Goal: Task Accomplishment & Management: Complete application form

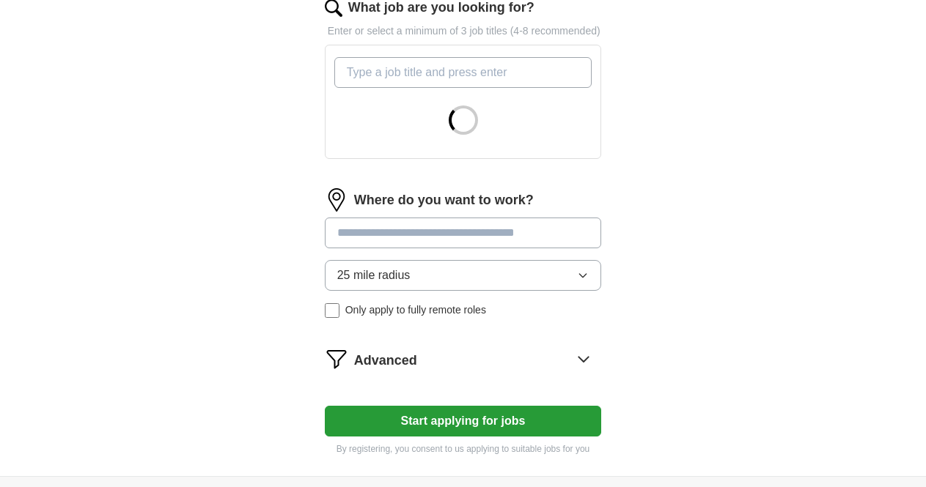
scroll to position [513, 0]
click at [338, 266] on span "25 mile radius" at bounding box center [373, 275] width 73 height 18
click at [361, 217] on input at bounding box center [463, 232] width 277 height 31
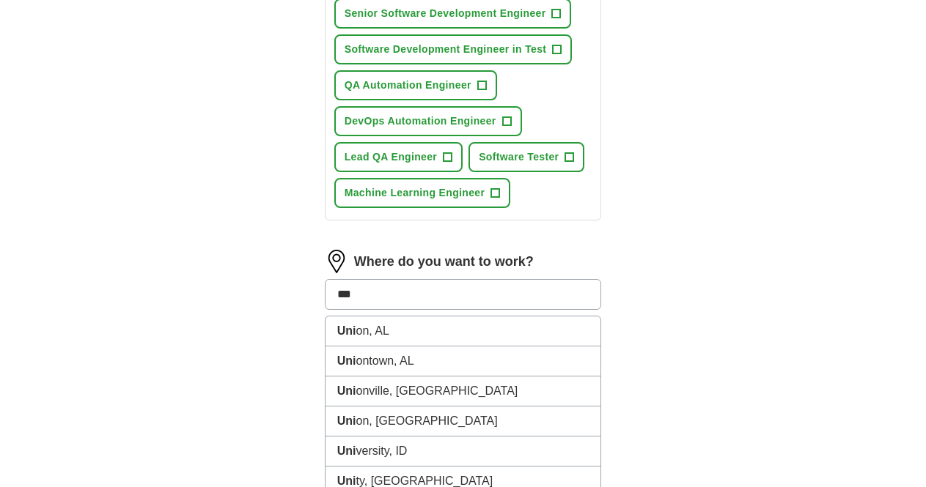
scroll to position [788, 0]
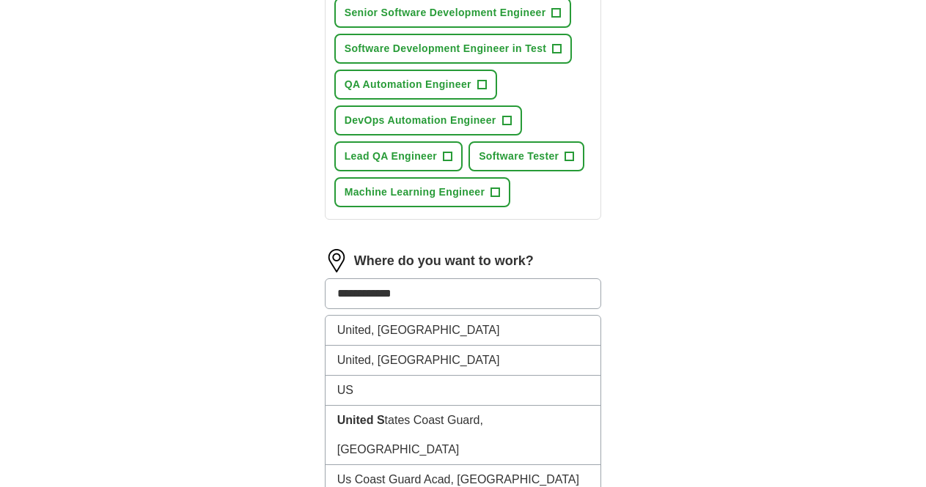
type input "**********"
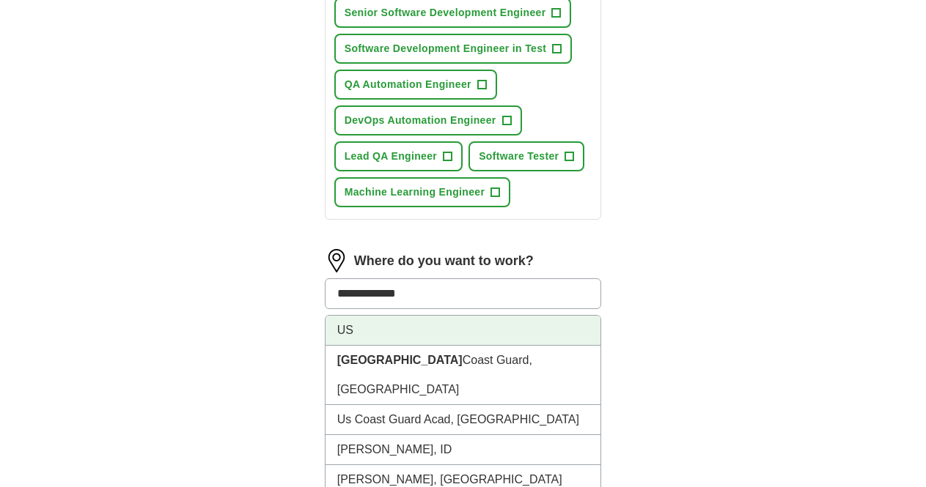
click at [339, 316] on li "US" at bounding box center [463, 331] width 276 height 30
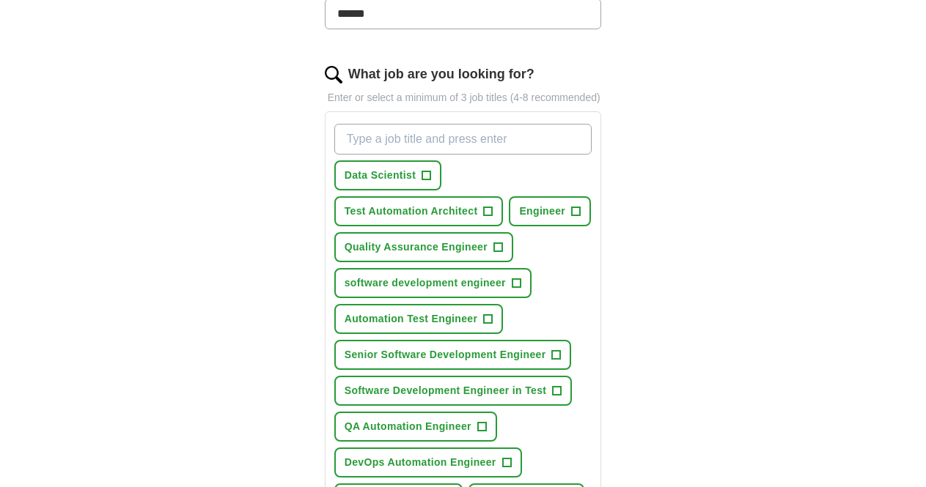
scroll to position [446, 0]
click at [503, 241] on span "+" at bounding box center [498, 247] width 9 height 12
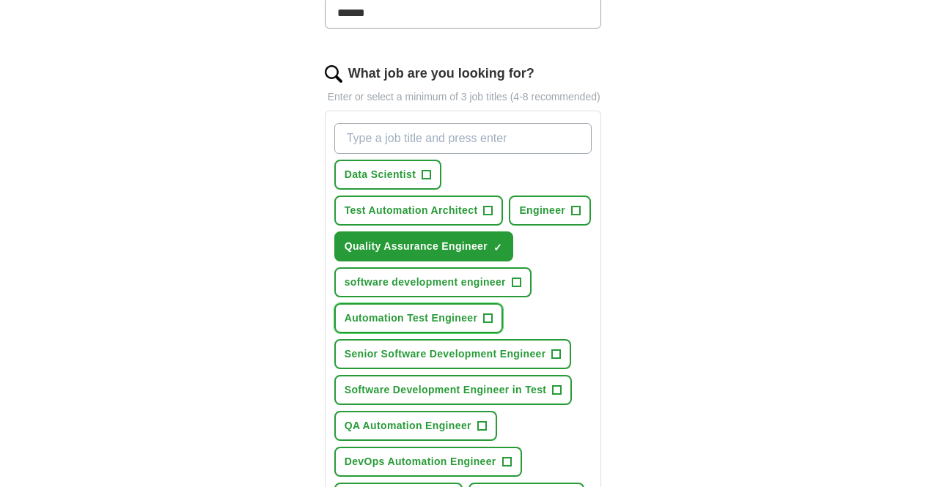
click at [484, 313] on span "+" at bounding box center [488, 319] width 9 height 12
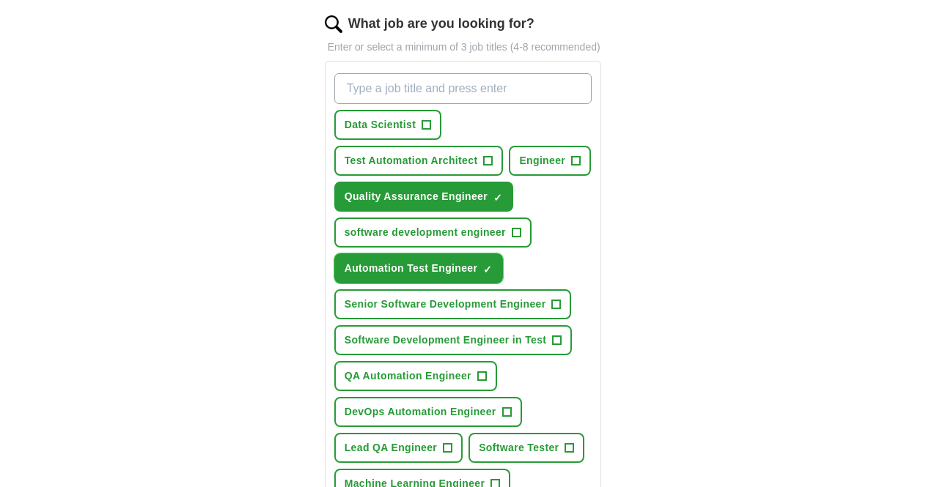
scroll to position [497, 0]
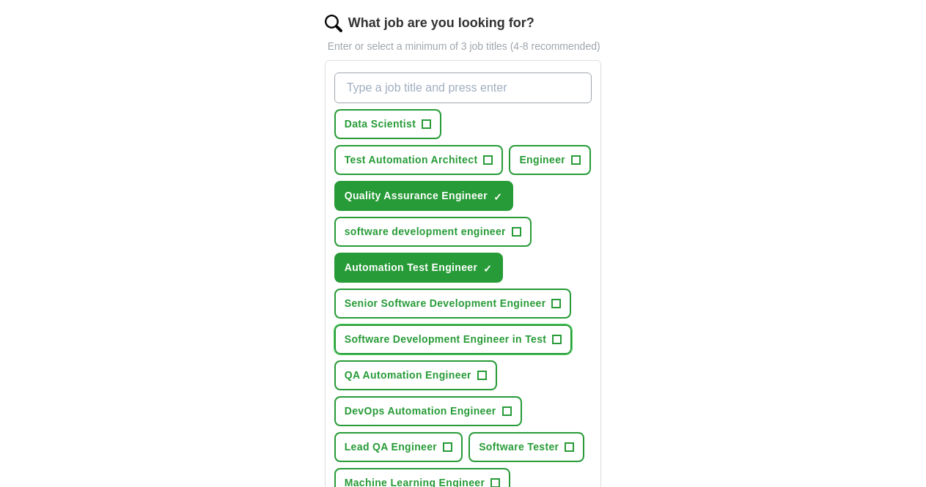
click at [553, 334] on span "+" at bounding box center [557, 340] width 9 height 12
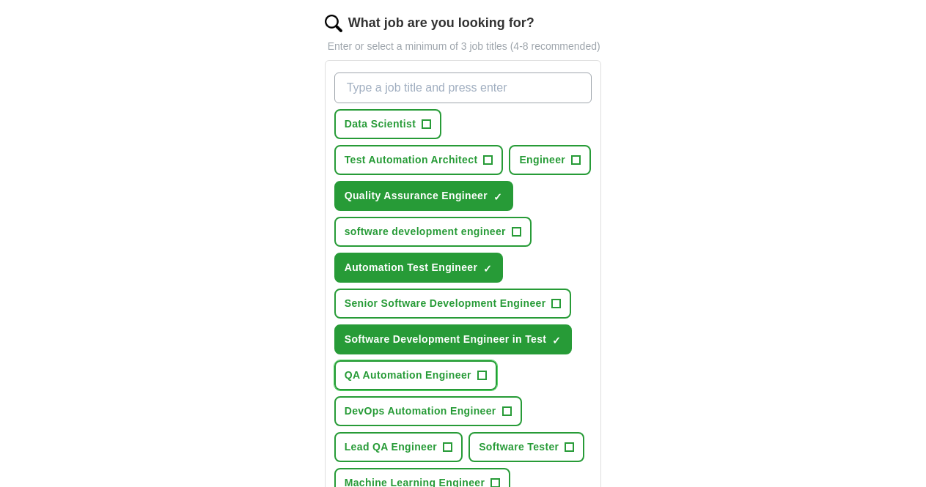
click at [432, 368] on span "QA Automation Engineer" at bounding box center [407, 375] width 127 height 15
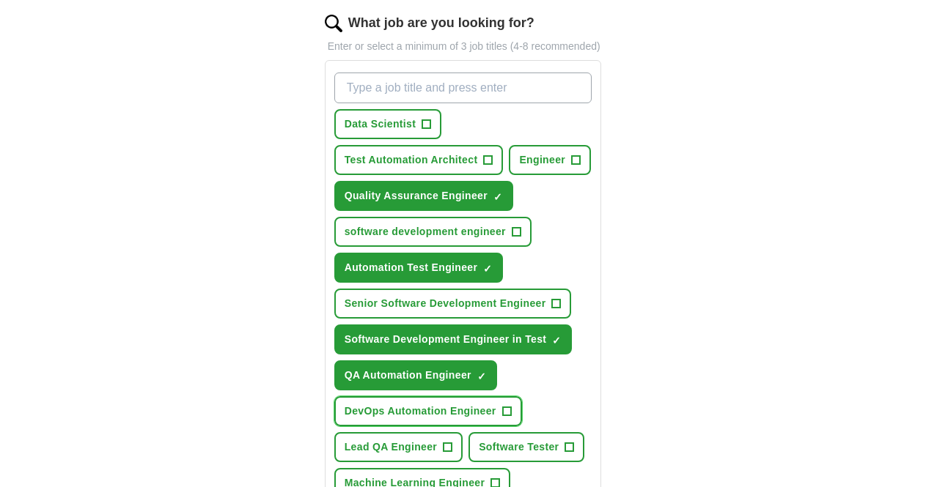
click at [502, 406] on span "+" at bounding box center [506, 412] width 9 height 12
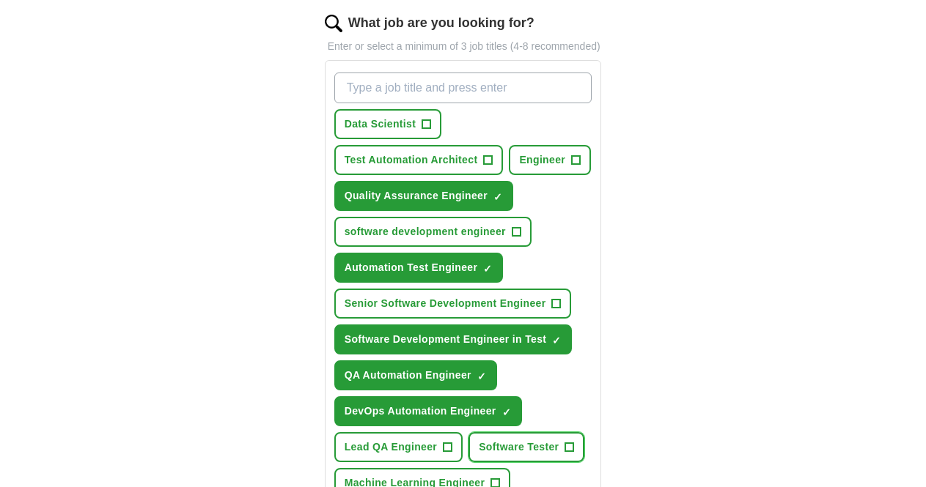
click at [479, 440] on span "Software Tester" at bounding box center [519, 447] width 80 height 15
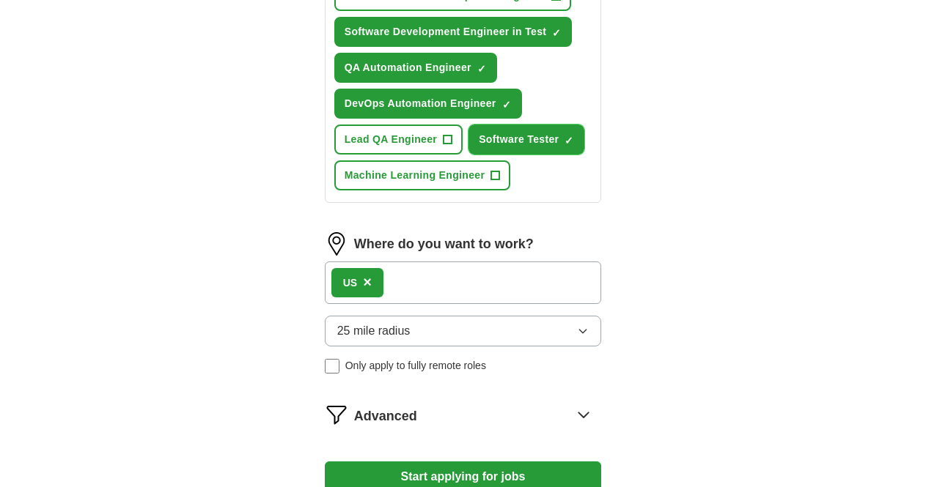
scroll to position [808, 0]
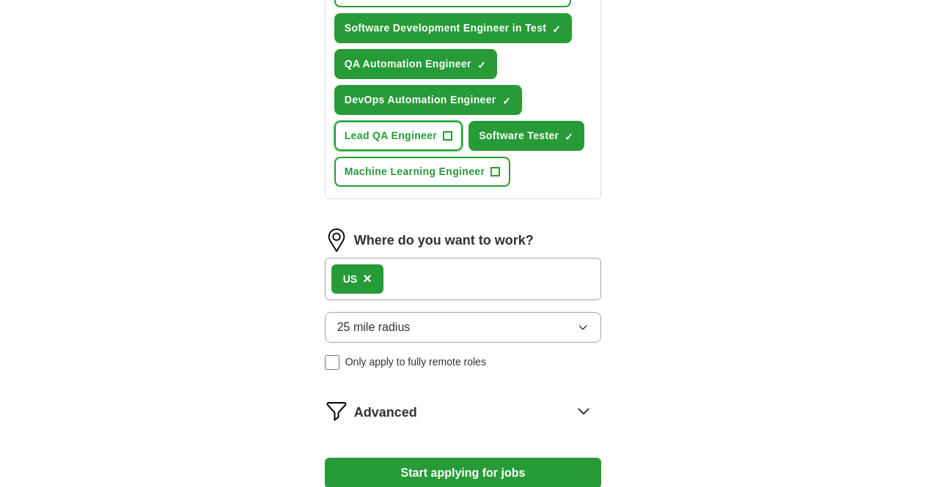
click at [452, 130] on span "+" at bounding box center [447, 136] width 9 height 12
click at [556, 458] on button "Start applying for jobs" at bounding box center [463, 473] width 277 height 31
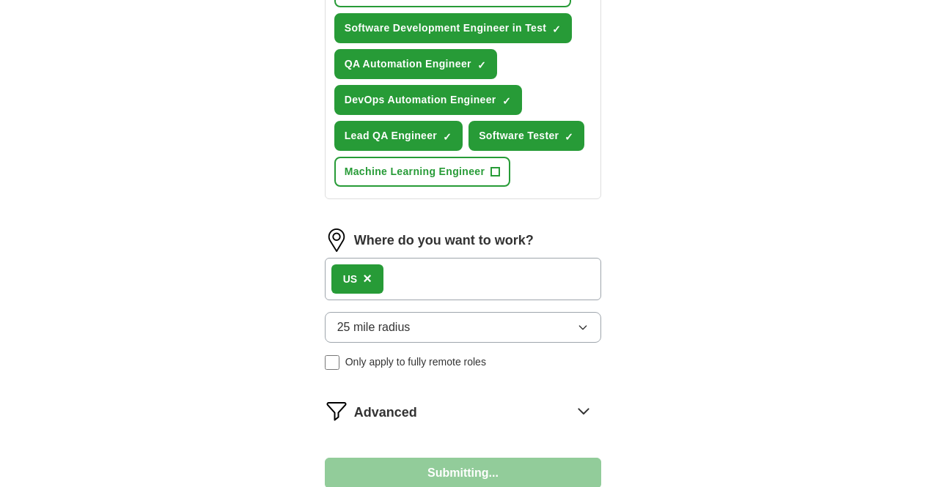
select select "**"
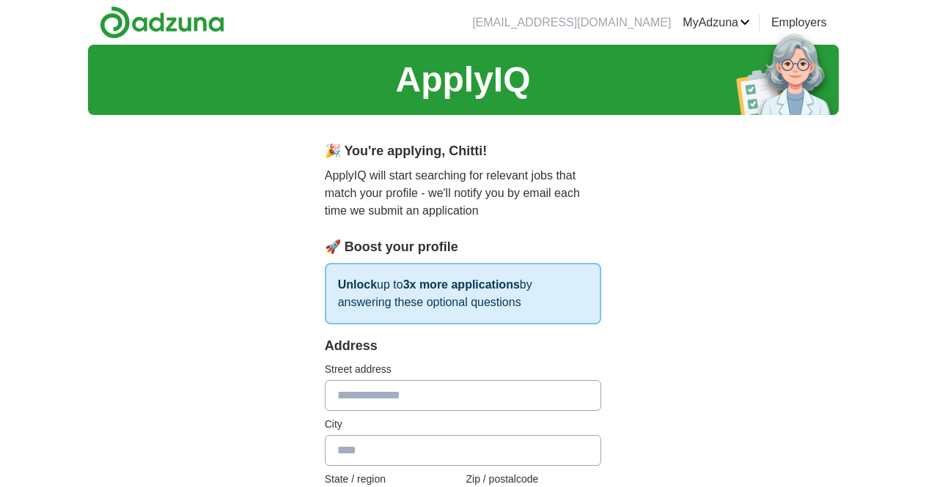
scroll to position [1, 0]
